Goal: Task Accomplishment & Management: Use online tool/utility

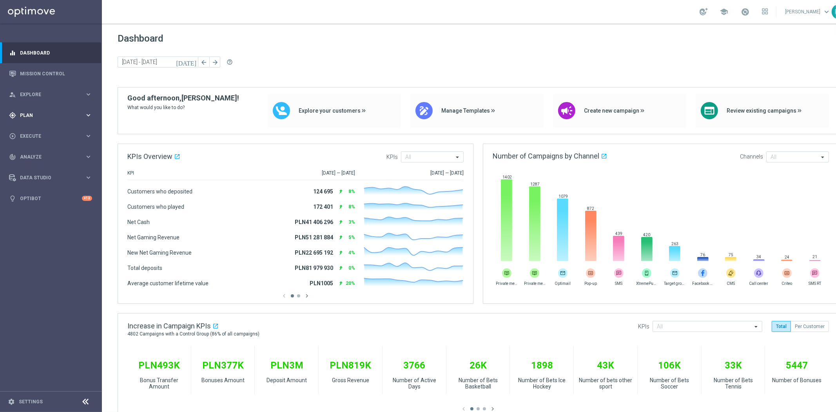
click at [59, 114] on span "Plan" at bounding box center [52, 115] width 65 height 5
click at [51, 132] on link "Target Groups" at bounding box center [50, 131] width 61 height 6
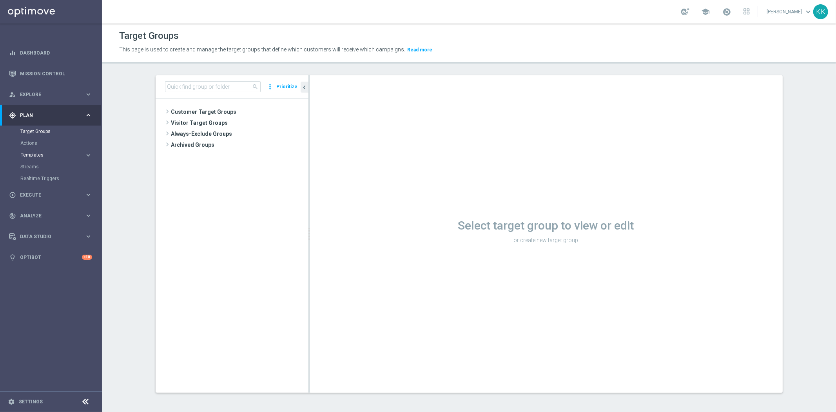
click at [33, 155] on span "Templates" at bounding box center [49, 154] width 56 height 5
click at [35, 167] on link "Optimail" at bounding box center [52, 166] width 57 height 6
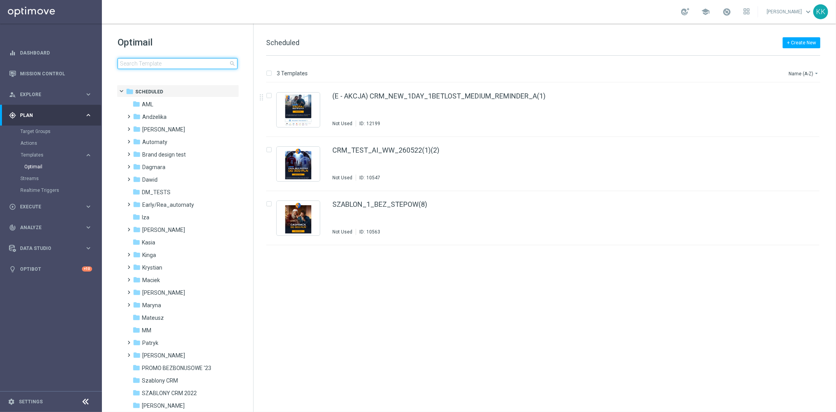
click at [177, 60] on input at bounding box center [178, 63] width 120 height 11
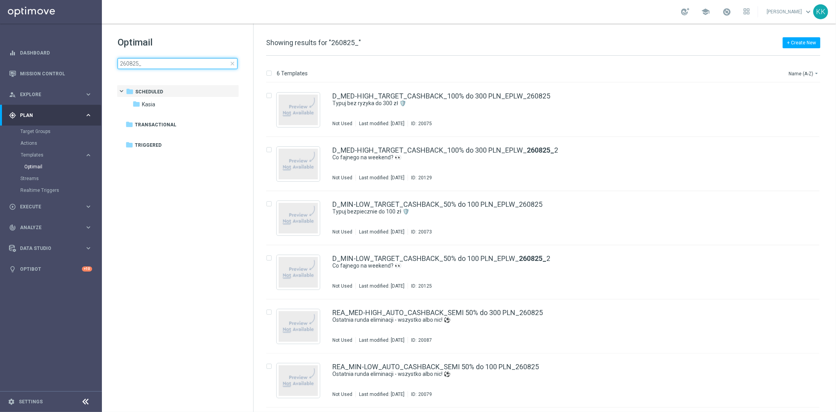
type input "260825_2"
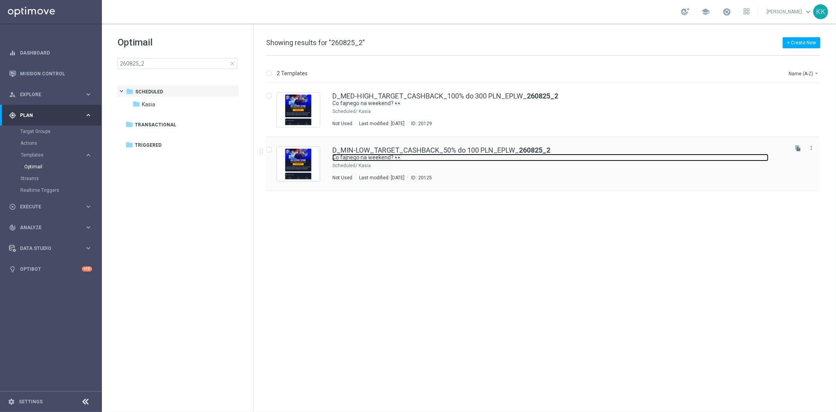
click at [433, 158] on link "Co fajnego na weekend? 👀" at bounding box center [550, 157] width 436 height 7
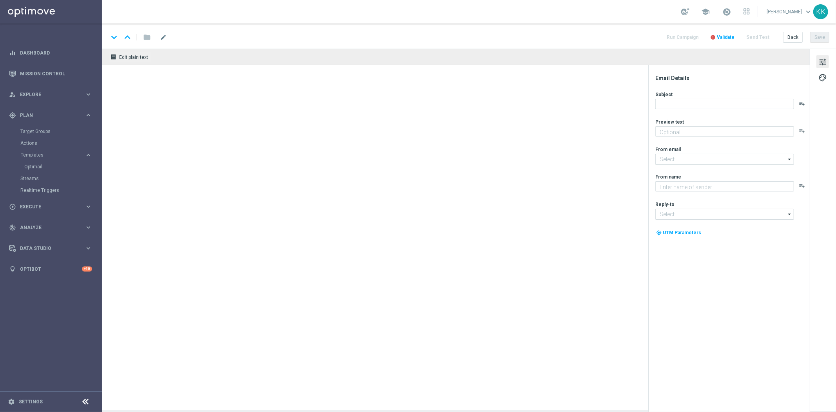
type textarea "Cashback do 100 zł 💥"
type input "[EMAIL_ADDRESS][DOMAIN_NAME]"
type textarea "STS"
type input "[EMAIL_ADDRESS][DOMAIN_NAME]"
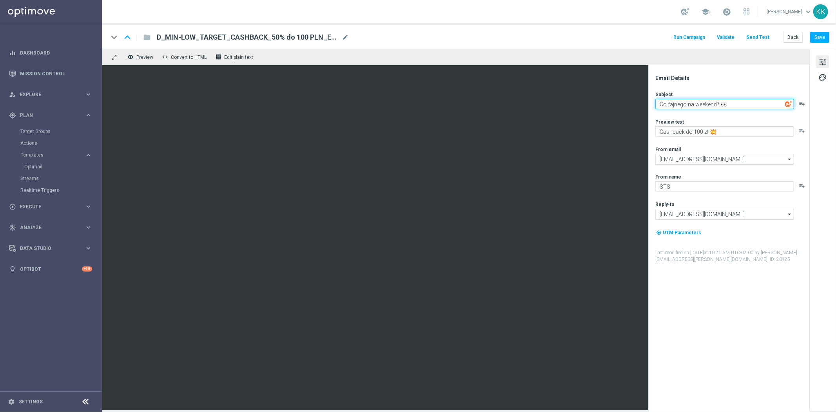
click at [677, 107] on textarea "Co fajnego na weekend? 👀" at bounding box center [724, 104] width 139 height 10
click at [678, 107] on textarea "Co fajnego na weekend? 👀" at bounding box center [724, 104] width 139 height 10
click at [691, 138] on div "Subject Co fajnego na weekend? 👀 playlist_add Preview text Cashback do 100 zł 💥…" at bounding box center [732, 177] width 154 height 172
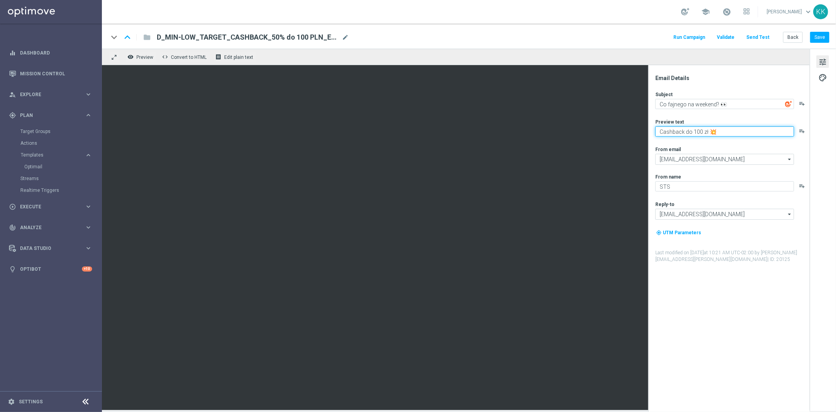
click at [692, 132] on textarea "Cashback do 100 zł 💥" at bounding box center [724, 131] width 139 height 10
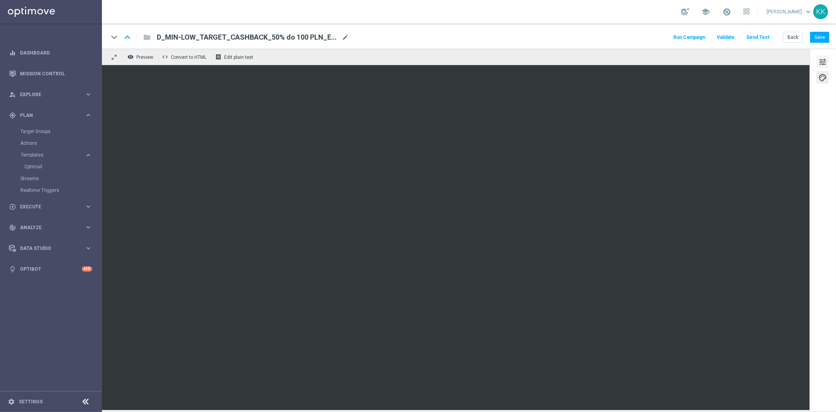
click at [822, 66] on span "tune" at bounding box center [822, 62] width 9 height 10
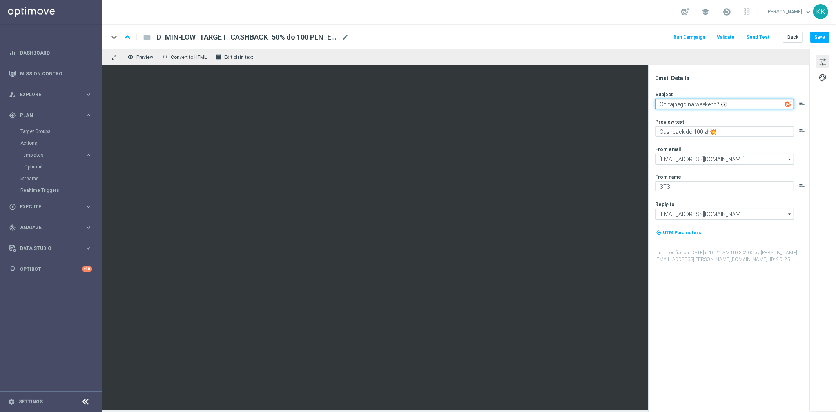
click at [716, 104] on textarea "Co fajnego na weekend? 👀" at bounding box center [724, 104] width 139 height 10
click at [716, 103] on textarea "Co fajnego na weekend? 👀" at bounding box center [724, 104] width 139 height 10
click at [801, 33] on button "Back" at bounding box center [793, 37] width 20 height 11
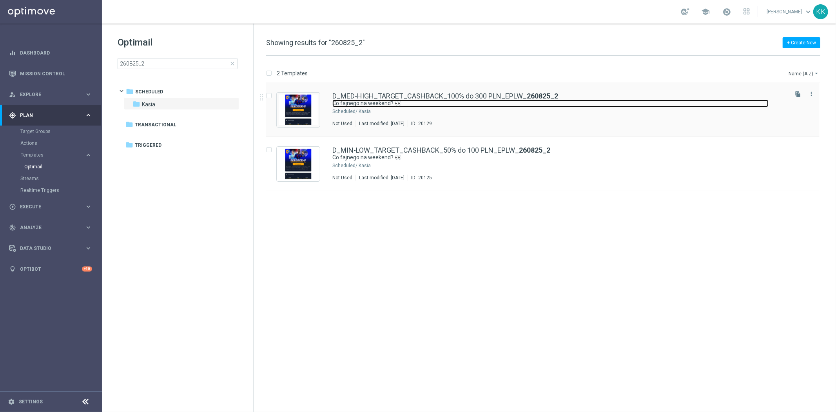
click at [384, 104] on link "Co fajnego na weekend? 👀" at bounding box center [550, 103] width 436 height 7
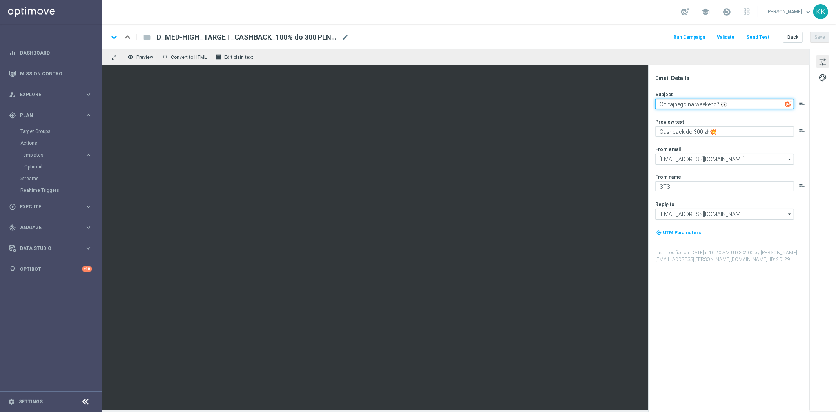
click at [688, 103] on textarea "Co fajnego na weekend? 👀" at bounding box center [724, 104] width 139 height 10
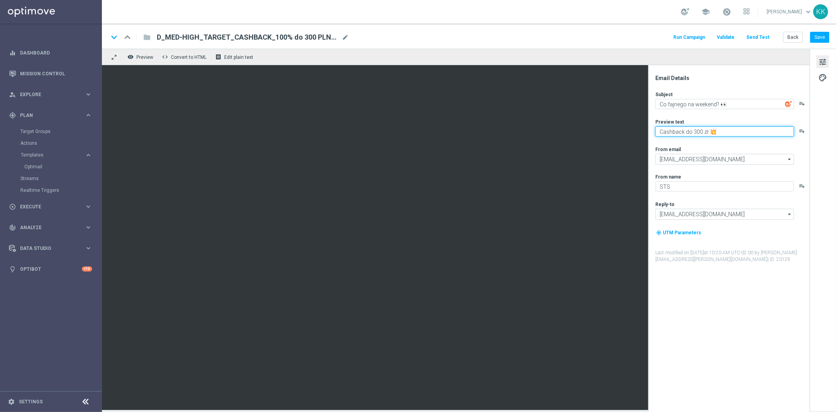
click at [693, 132] on textarea "Cashback do 300 zł 💥" at bounding box center [724, 131] width 139 height 10
paste textarea "o fajnego na weekend? 👀"
type textarea "Cashback do 300 zł 💥"
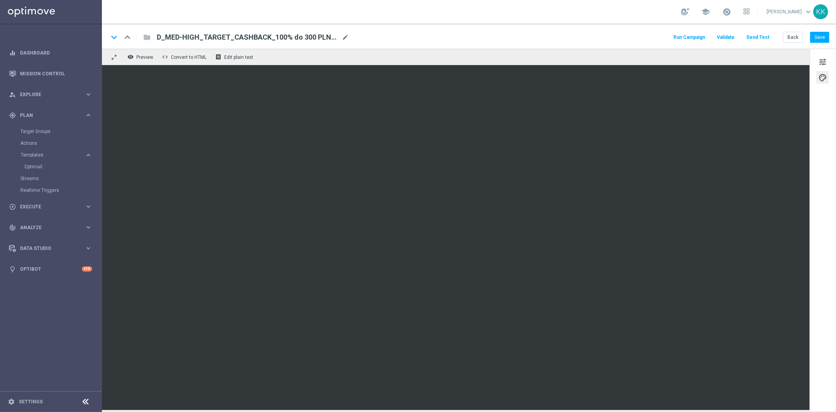
click at [794, 44] on div "keyboard_arrow_down keyboard_arrow_up folder D_MED-HIGH_TARGET_CASHBACK_100% do…" at bounding box center [469, 36] width 734 height 25
click at [794, 38] on button "Back" at bounding box center [793, 37] width 20 height 11
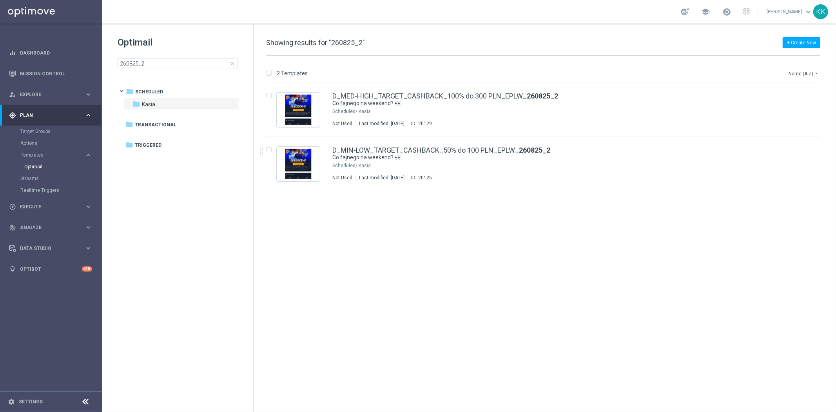
click at [437, 203] on div "insert_drive_file D_MED-HIGH_TARGET_CASHBACK_100% do 300 PLN_EPLW_ 260825_2 Co …" at bounding box center [546, 247] width 576 height 329
click at [38, 134] on div "Target Groups" at bounding box center [60, 131] width 81 height 12
click at [38, 132] on link "Target Groups" at bounding box center [50, 131] width 61 height 6
